Goal: Find specific page/section: Find specific page/section

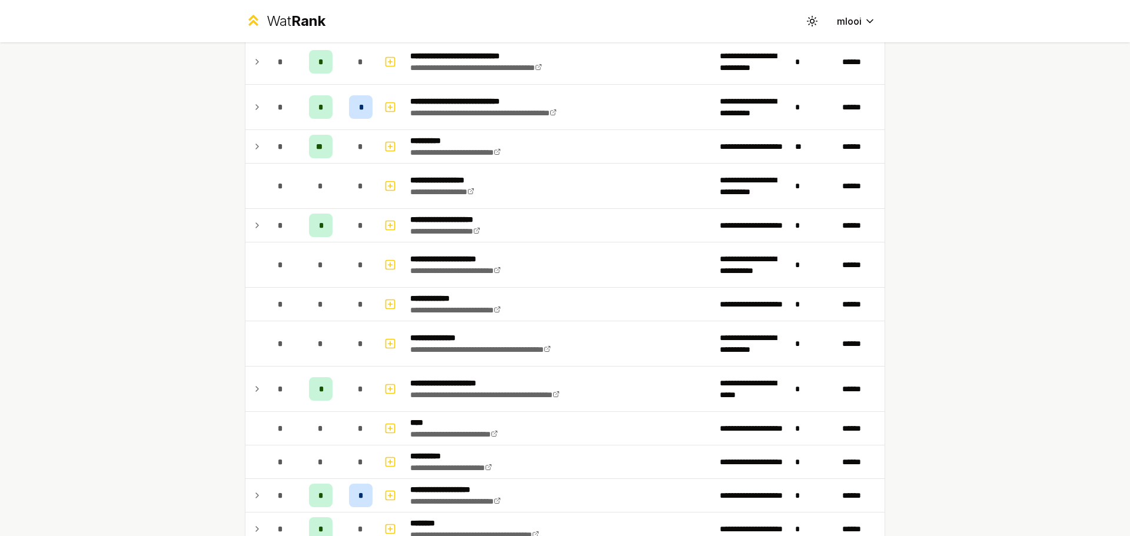
scroll to position [2301, 0]
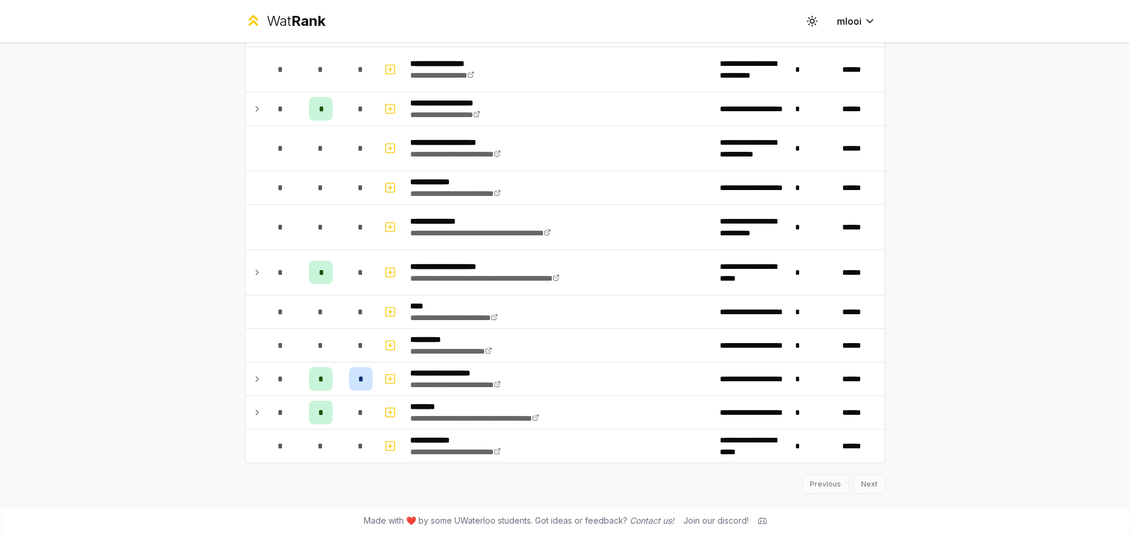
click at [874, 489] on div "Previous Next" at bounding box center [565, 478] width 641 height 31
drag, startPoint x: 874, startPoint y: 489, endPoint x: 768, endPoint y: 490, distance: 106.6
click at [768, 490] on div "Previous Next" at bounding box center [565, 478] width 641 height 31
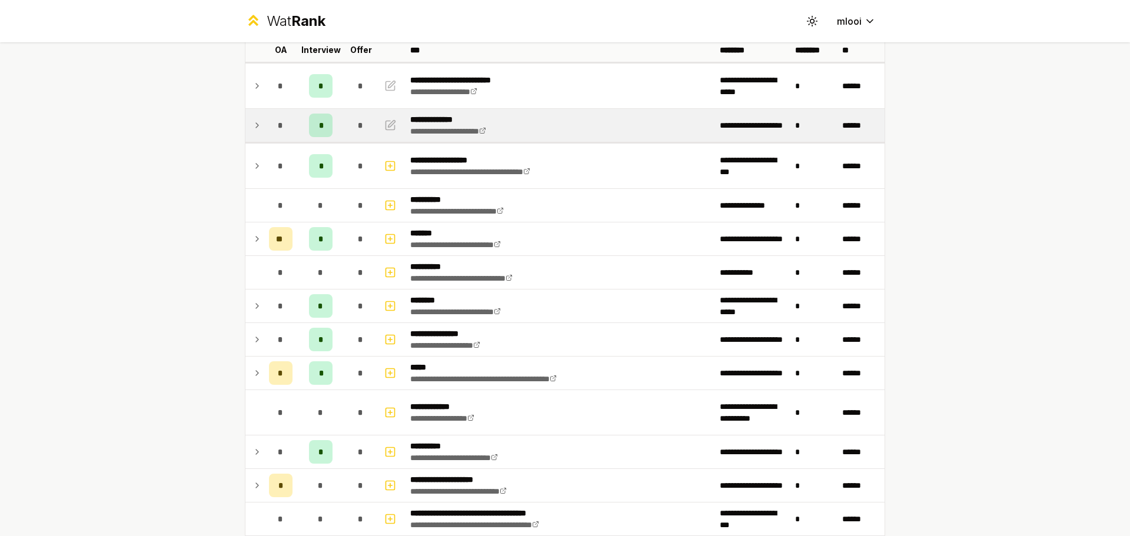
scroll to position [0, 0]
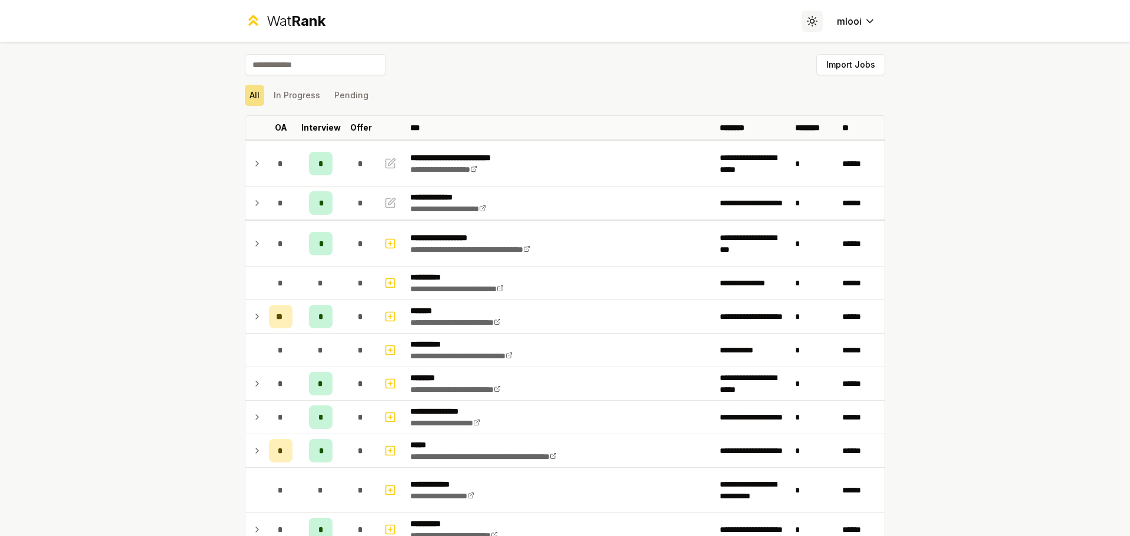
click at [810, 28] on button "Toggle theme" at bounding box center [812, 21] width 21 height 21
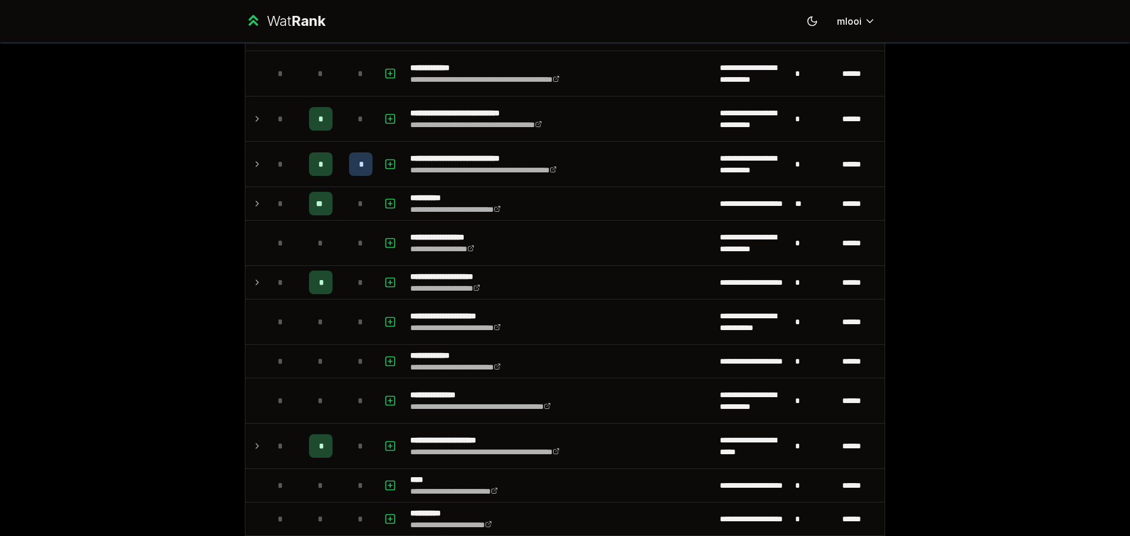
scroll to position [2301, 0]
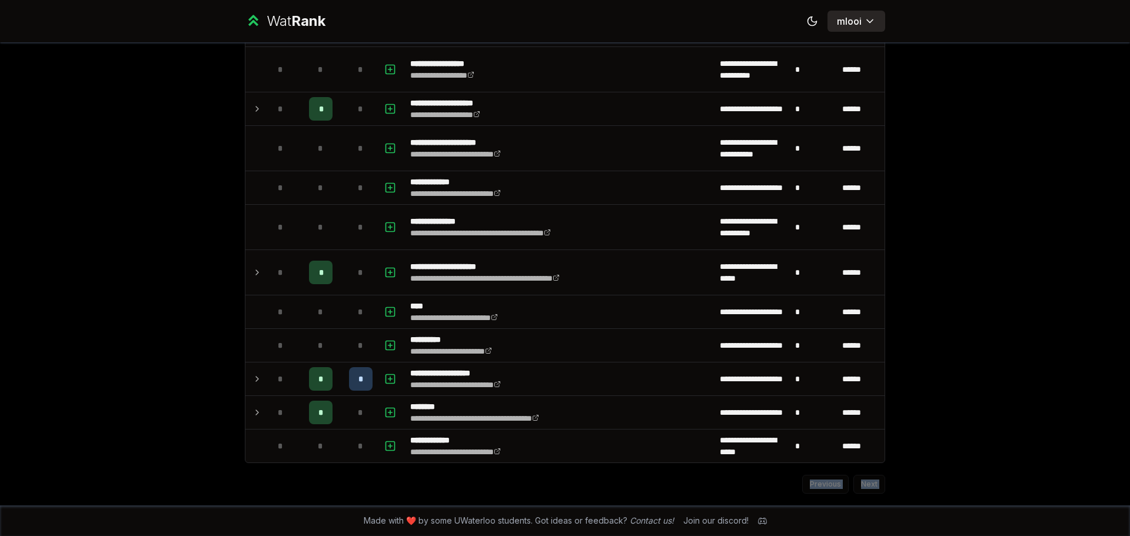
click at [828, 22] on button "mlooi" at bounding box center [857, 21] width 58 height 21
click at [802, 21] on button "Toggle theme" at bounding box center [812, 21] width 21 height 21
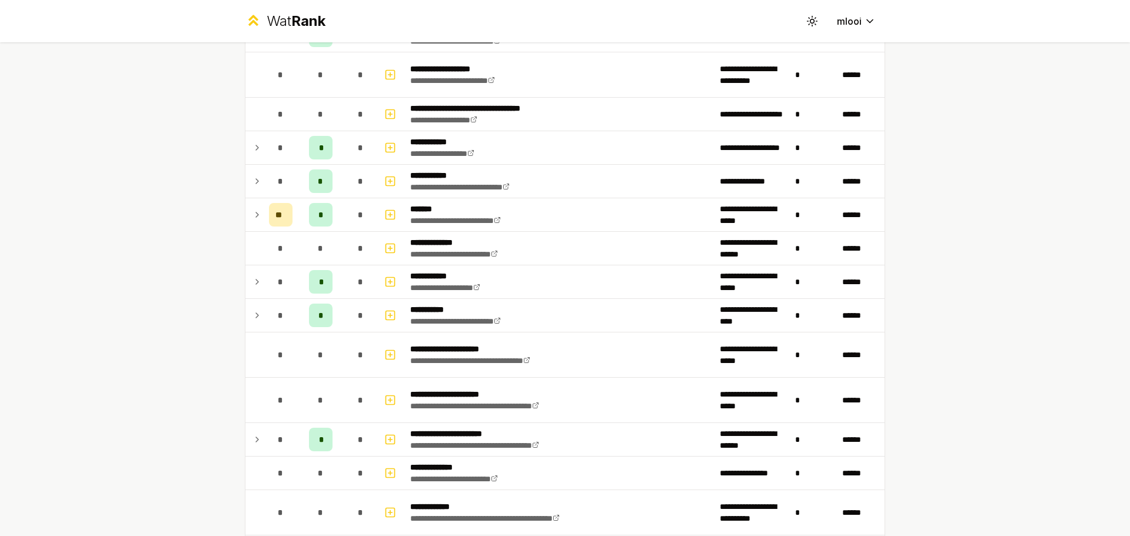
scroll to position [1687, 0]
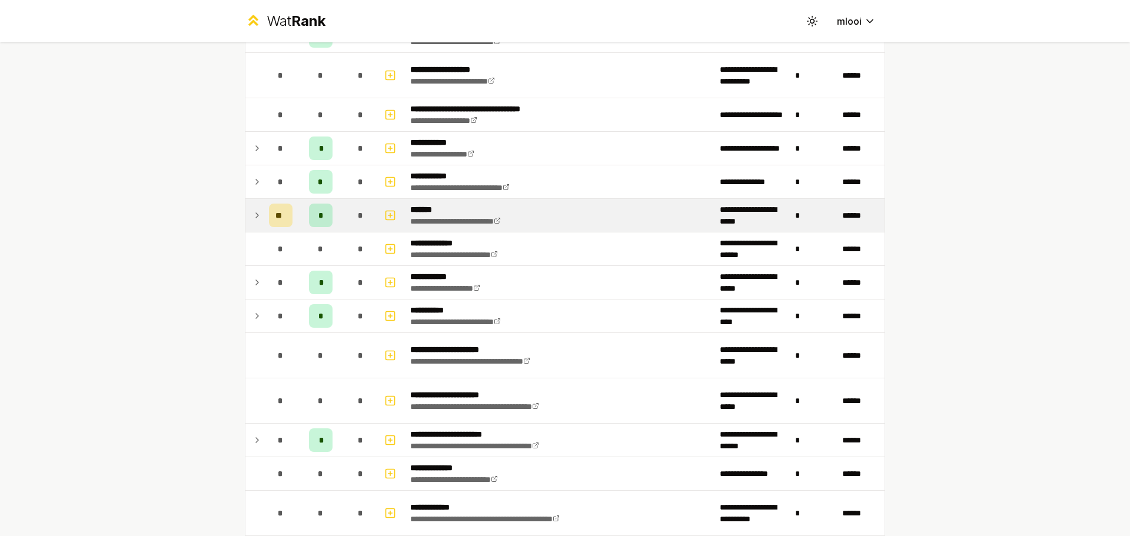
click at [253, 219] on icon at bounding box center [257, 215] width 9 height 14
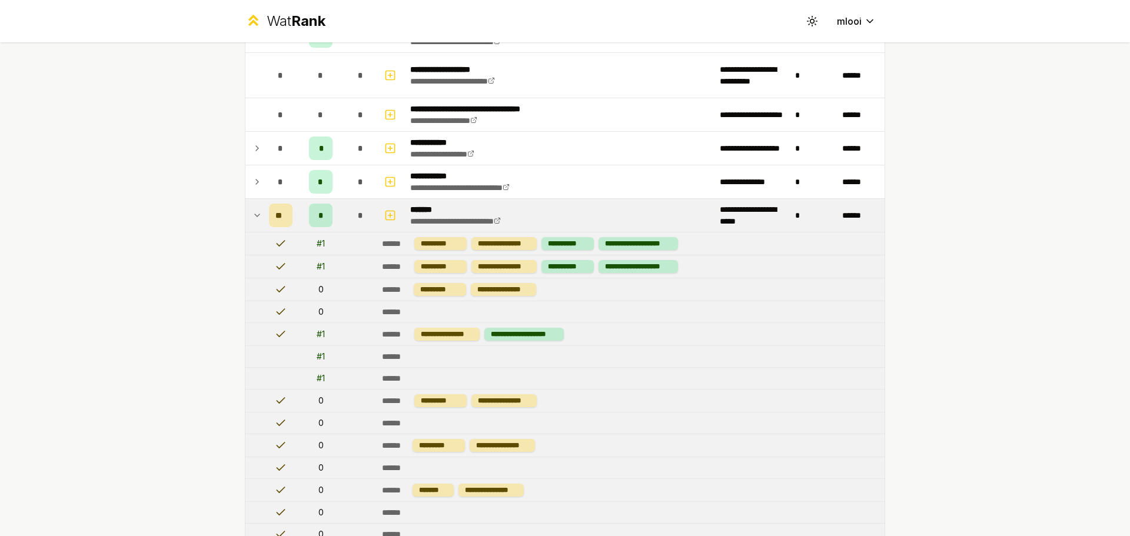
click at [255, 216] on icon at bounding box center [257, 215] width 5 height 2
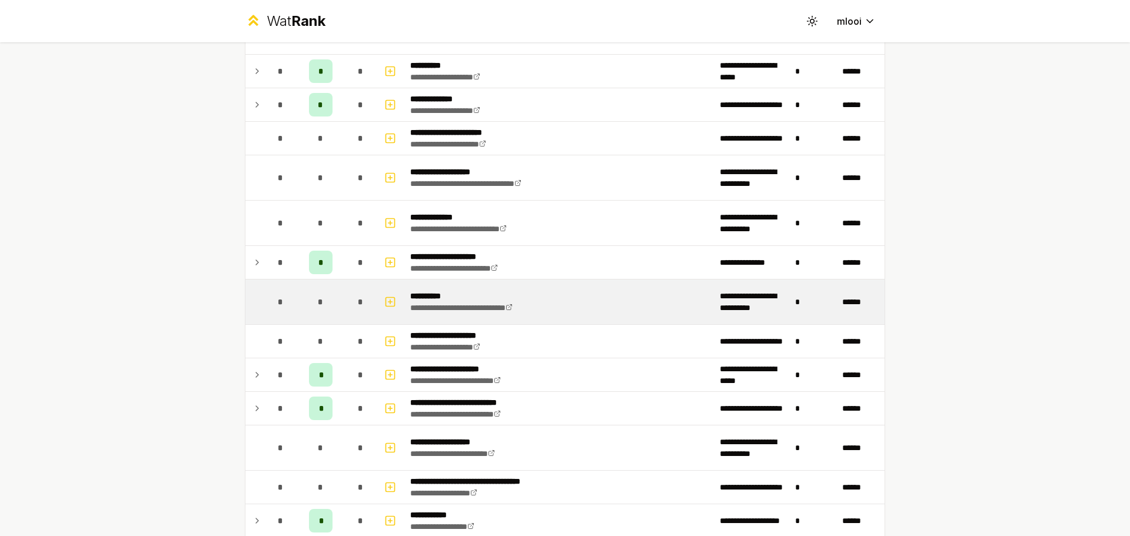
scroll to position [1310, 0]
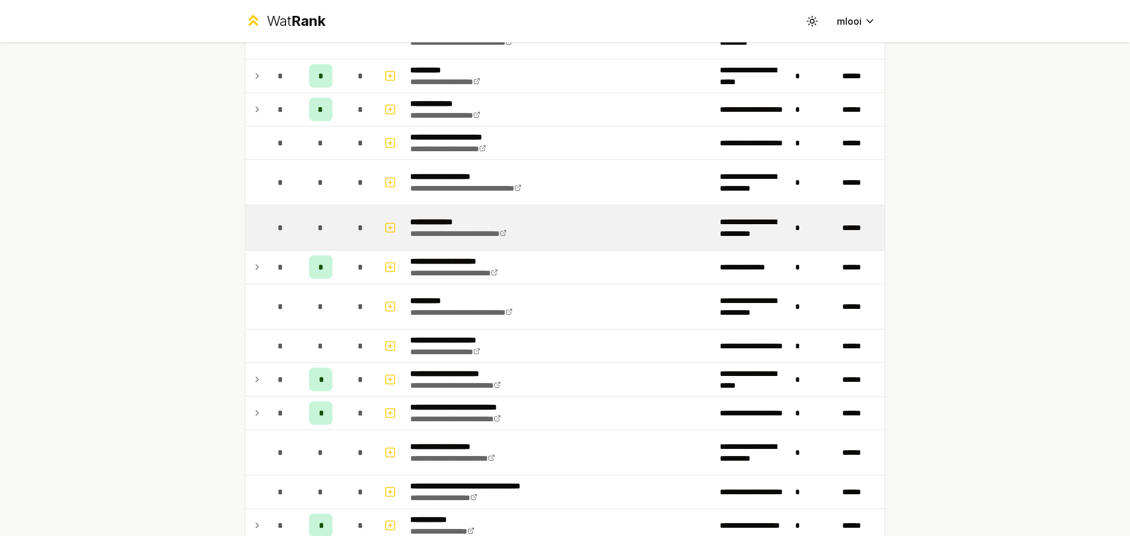
click at [426, 211] on td "**********" at bounding box center [561, 227] width 310 height 45
click at [422, 225] on p "**********" at bounding box center [475, 222] width 130 height 12
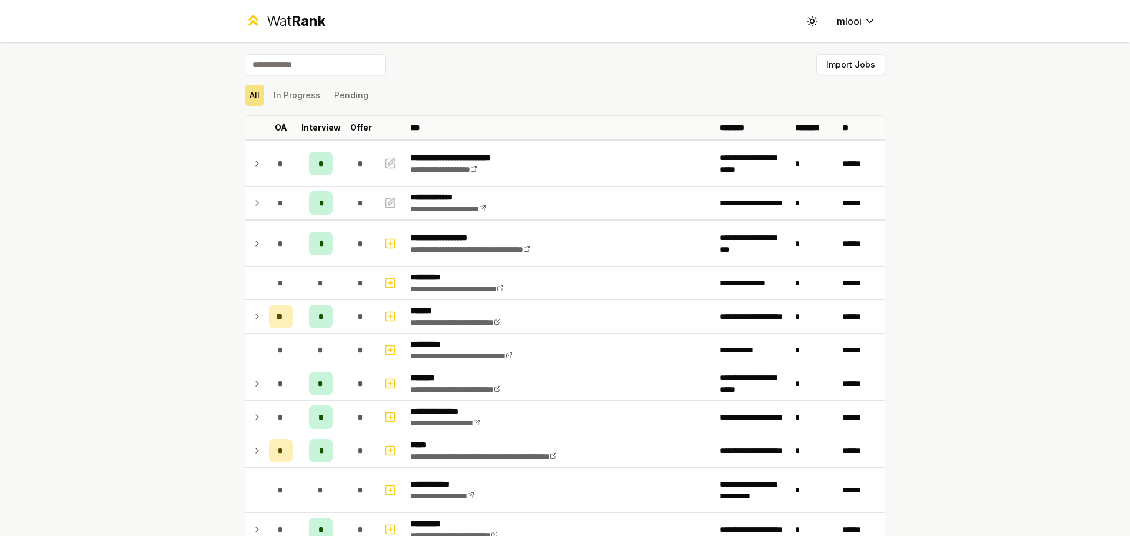
scroll to position [178, 0]
